Goal: Task Accomplishment & Management: Understand process/instructions

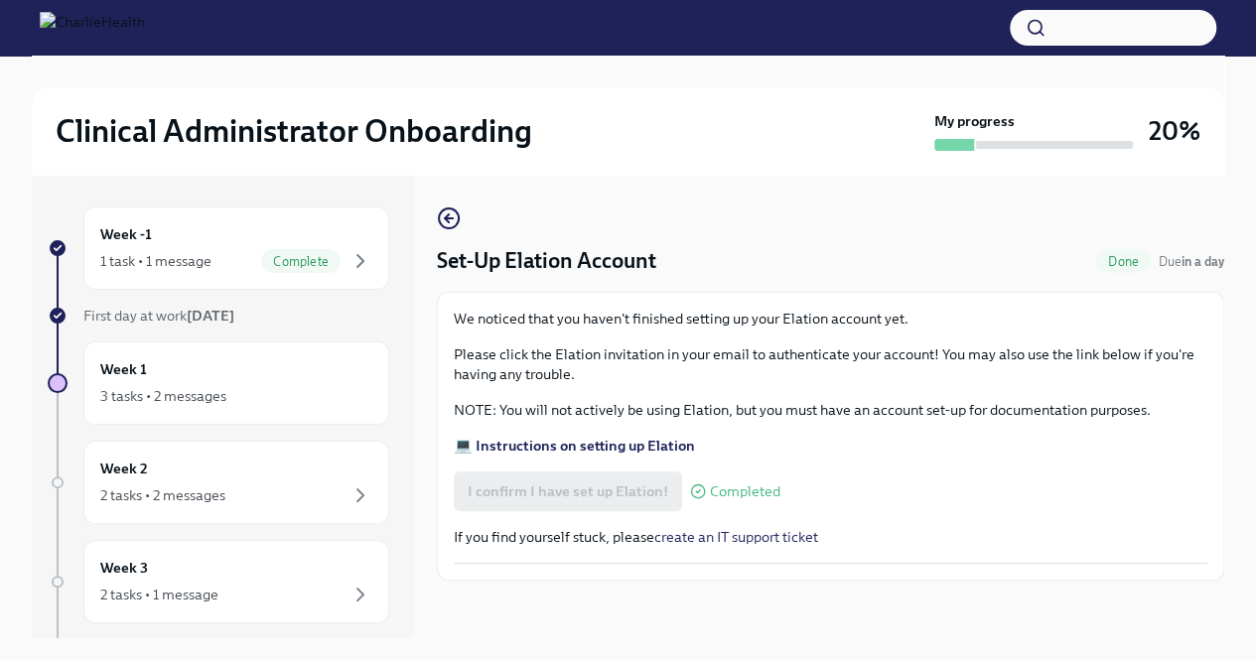
click at [183, 336] on div "Week -1 1 task • 1 message Complete First day at work [DATE] Week 1 3 tasks • 2…" at bounding box center [219, 622] width 342 height 830
click at [145, 379] on div "Week 1 3 tasks • 2 messages" at bounding box center [236, 384] width 272 height 50
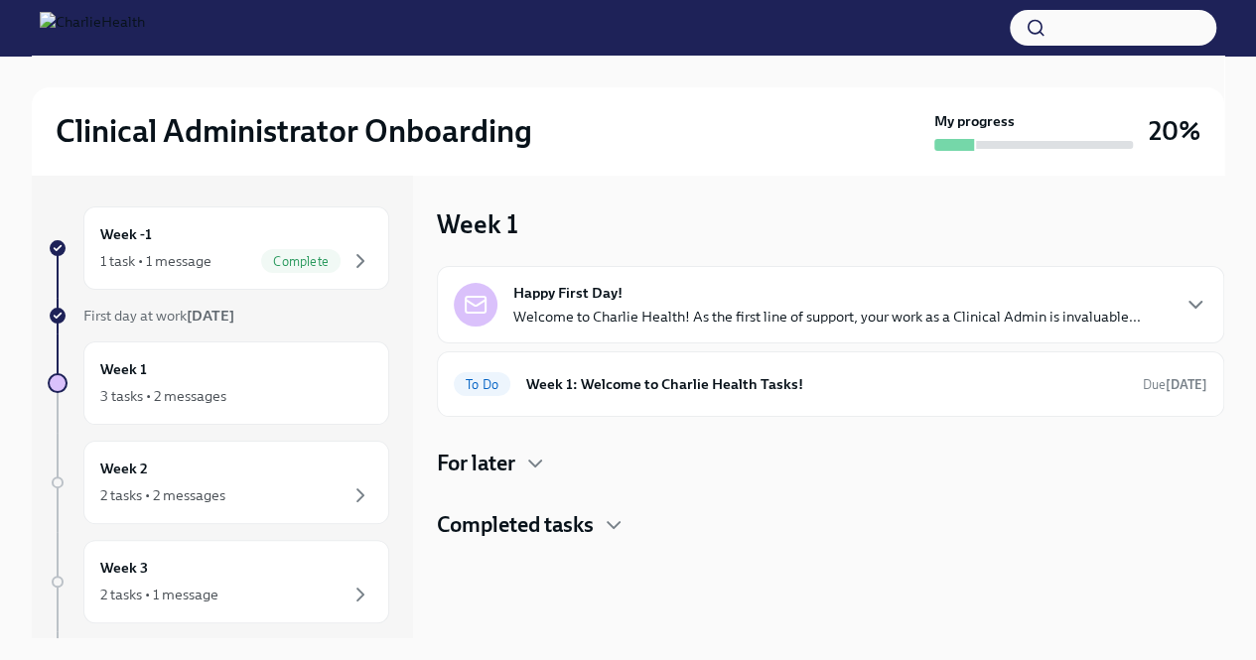
click at [592, 507] on div "Happy First Day! Welcome to Charlie Health! As the first line of support, your …" at bounding box center [831, 403] width 788 height 274
click at [585, 535] on h4 "Completed tasks" at bounding box center [515, 525] width 157 height 30
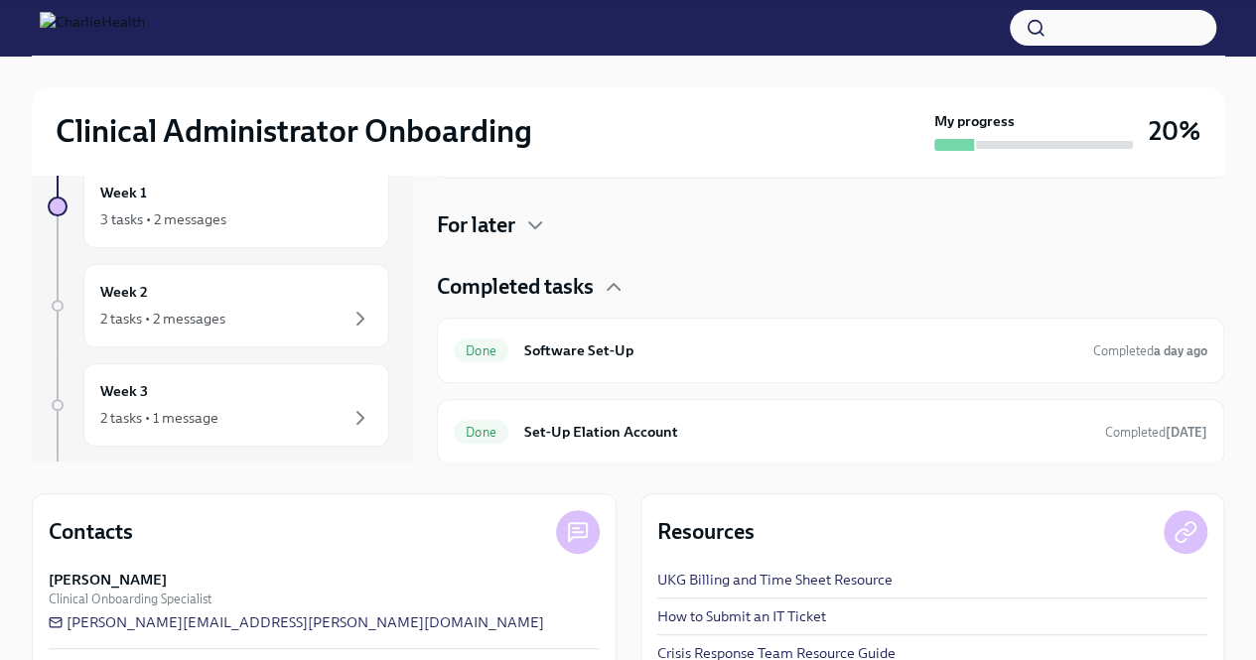
scroll to position [85, 0]
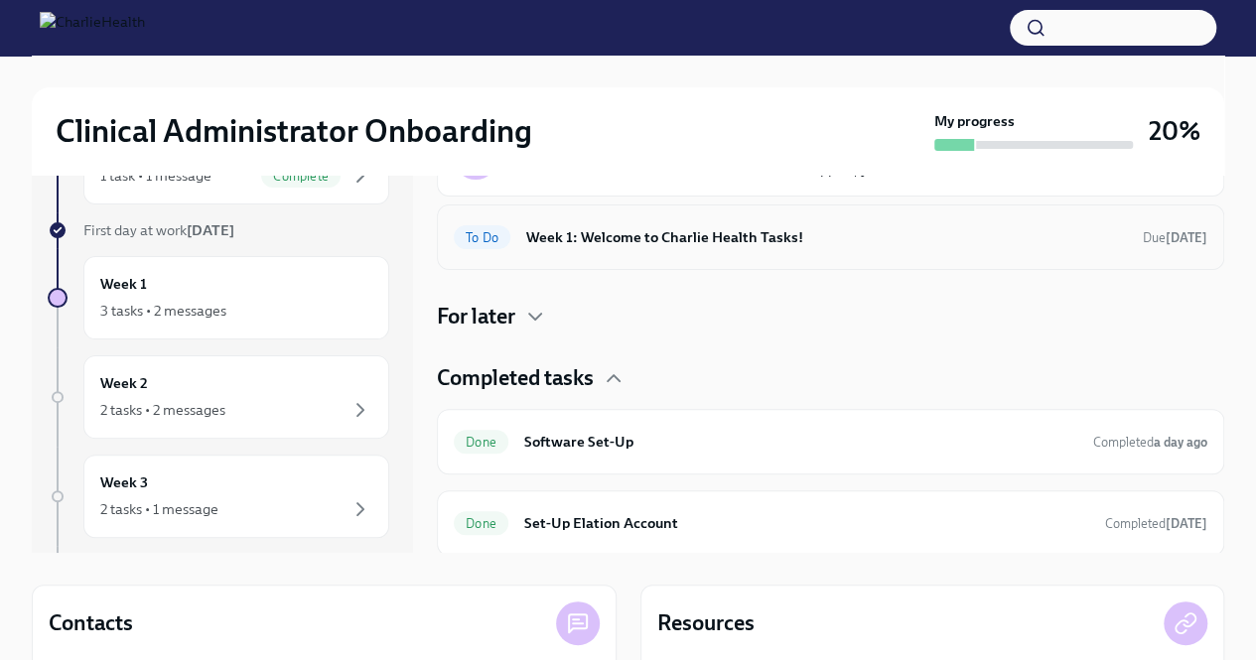
click at [643, 235] on h6 "Week 1: Welcome to Charlie Health Tasks!" at bounding box center [826, 237] width 601 height 22
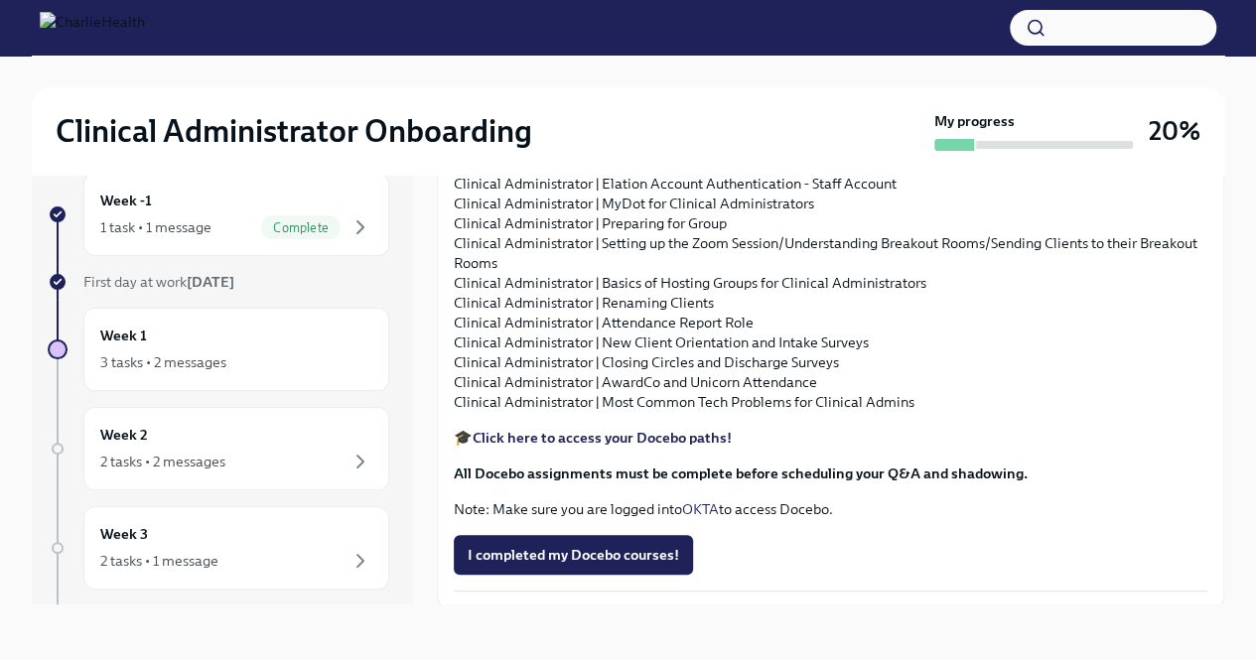
scroll to position [1986, 0]
